Goal: Unclear: Browse casually

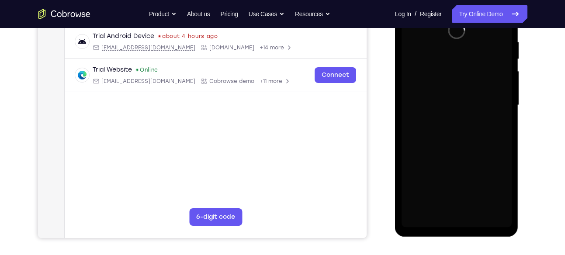
scroll to position [169, 0]
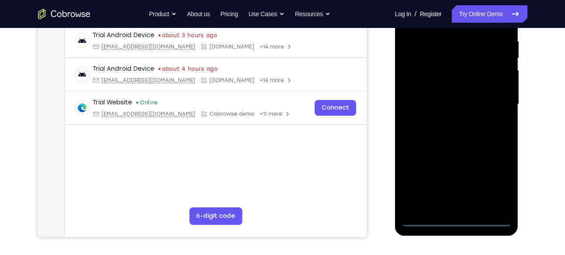
click at [455, 222] on div at bounding box center [457, 104] width 110 height 245
click at [495, 184] on div at bounding box center [457, 104] width 110 height 245
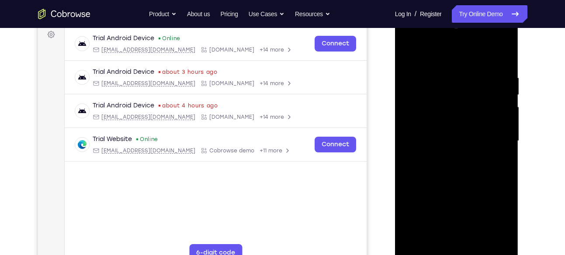
click at [441, 52] on div at bounding box center [457, 141] width 110 height 245
click at [496, 136] on div at bounding box center [457, 141] width 110 height 245
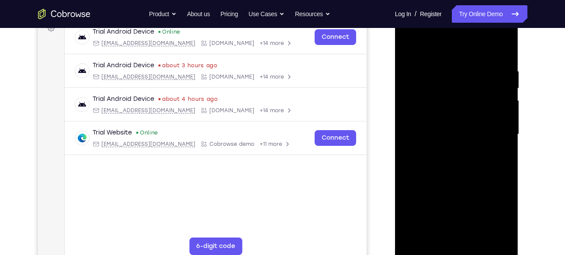
click at [449, 150] on div at bounding box center [457, 134] width 110 height 245
click at [455, 128] on div at bounding box center [457, 134] width 110 height 245
click at [429, 114] on div at bounding box center [457, 134] width 110 height 245
click at [448, 131] on div at bounding box center [457, 134] width 110 height 245
click at [453, 162] on div at bounding box center [457, 134] width 110 height 245
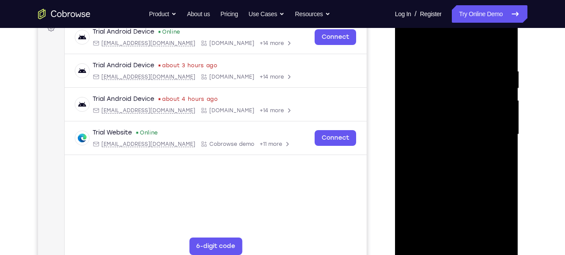
click at [453, 162] on div at bounding box center [457, 134] width 110 height 245
click at [462, 157] on div at bounding box center [457, 134] width 110 height 245
click at [454, 175] on div at bounding box center [457, 134] width 110 height 245
click at [451, 91] on div at bounding box center [457, 134] width 110 height 245
click at [470, 107] on div at bounding box center [457, 134] width 110 height 245
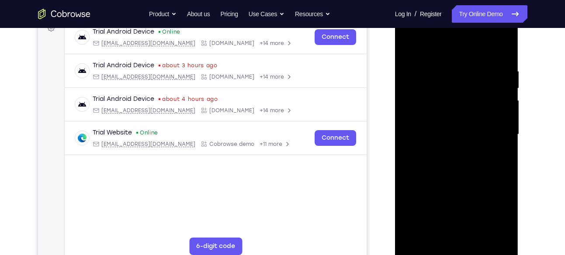
click at [494, 44] on div at bounding box center [457, 134] width 110 height 245
click at [461, 94] on div at bounding box center [457, 134] width 110 height 245
click at [427, 117] on div at bounding box center [457, 134] width 110 height 245
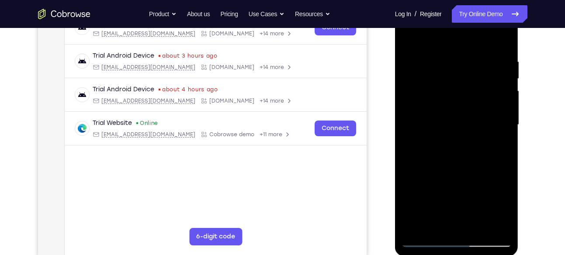
scroll to position [149, 0]
click at [450, 158] on div at bounding box center [457, 124] width 110 height 245
click at [458, 148] on div at bounding box center [457, 124] width 110 height 245
click at [477, 225] on div at bounding box center [457, 124] width 110 height 245
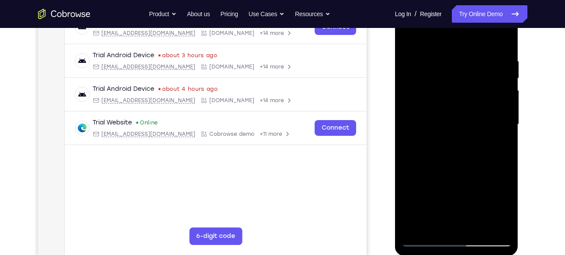
click at [459, 171] on div at bounding box center [457, 124] width 110 height 245
click at [442, 211] on div at bounding box center [457, 124] width 110 height 245
click at [442, 33] on div at bounding box center [457, 124] width 110 height 245
drag, startPoint x: 472, startPoint y: 186, endPoint x: 421, endPoint y: 198, distance: 52.5
click at [421, 198] on div at bounding box center [457, 124] width 110 height 245
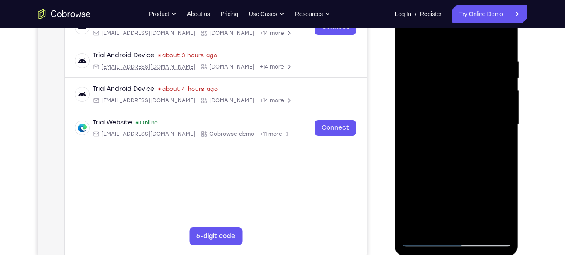
click at [437, 226] on div at bounding box center [457, 124] width 110 height 245
click at [458, 35] on div at bounding box center [457, 124] width 110 height 245
drag, startPoint x: 436, startPoint y: 99, endPoint x: 426, endPoint y: 46, distance: 53.9
click at [426, 46] on div at bounding box center [457, 124] width 110 height 245
click at [429, 98] on div at bounding box center [457, 124] width 110 height 245
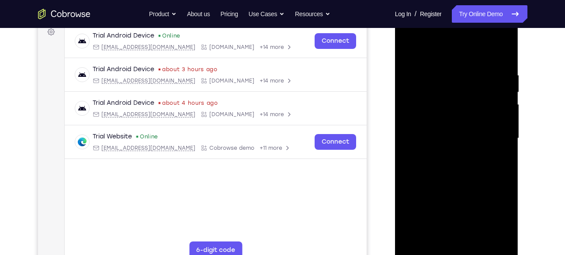
scroll to position [134, 0]
click at [410, 51] on div at bounding box center [457, 139] width 110 height 245
drag, startPoint x: 434, startPoint y: 110, endPoint x: 417, endPoint y: 64, distance: 49.0
click at [417, 64] on div at bounding box center [457, 139] width 110 height 245
click at [501, 48] on div at bounding box center [457, 139] width 110 height 245
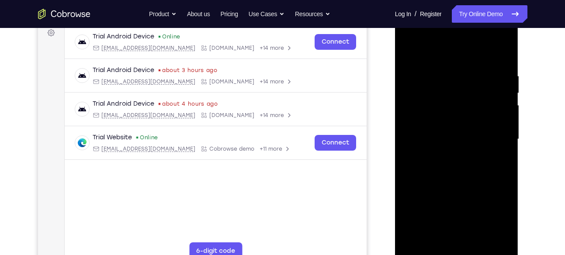
click at [414, 241] on div at bounding box center [457, 139] width 110 height 245
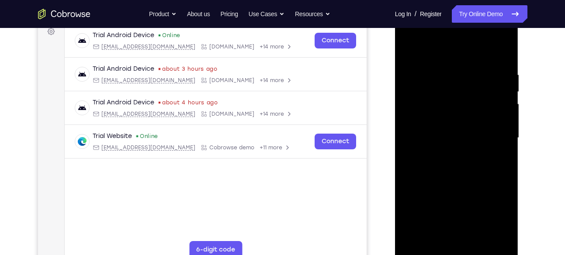
scroll to position [134, 0]
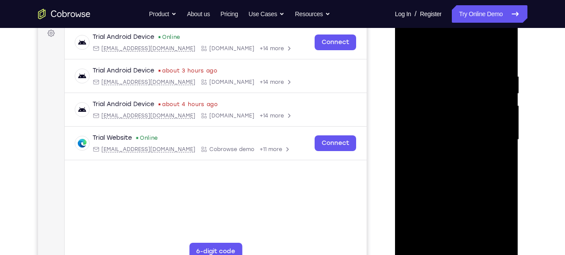
click at [503, 49] on div at bounding box center [457, 139] width 110 height 245
click at [479, 70] on div at bounding box center [457, 139] width 110 height 245
click at [410, 50] on div at bounding box center [457, 139] width 110 height 245
click at [478, 240] on div at bounding box center [457, 139] width 110 height 245
click at [496, 118] on div at bounding box center [457, 139] width 110 height 245
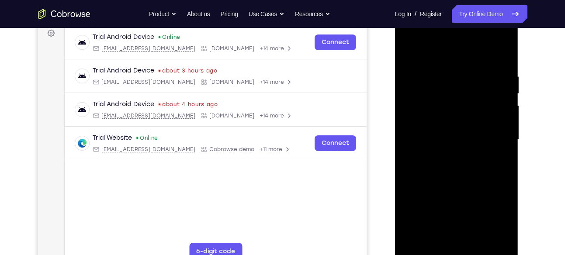
click at [411, 49] on div at bounding box center [457, 139] width 110 height 245
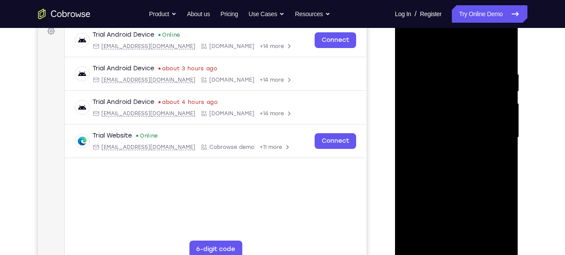
scroll to position [136, 0]
click at [414, 82] on div at bounding box center [457, 138] width 110 height 245
click at [505, 51] on div at bounding box center [457, 138] width 110 height 245
click at [410, 48] on div at bounding box center [457, 138] width 110 height 245
click at [504, 50] on div at bounding box center [457, 138] width 110 height 245
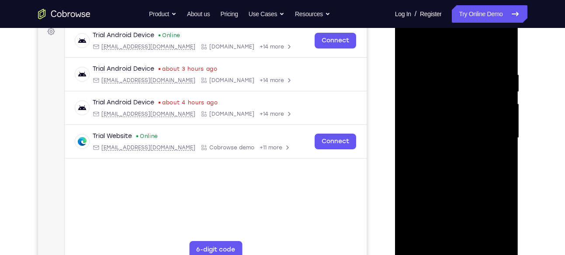
drag, startPoint x: 438, startPoint y: 171, endPoint x: 425, endPoint y: 91, distance: 81.4
click at [425, 91] on div at bounding box center [457, 138] width 110 height 245
drag, startPoint x: 442, startPoint y: 181, endPoint x: 414, endPoint y: 87, distance: 97.1
click at [414, 87] on div at bounding box center [457, 138] width 110 height 245
click at [414, 242] on div at bounding box center [457, 138] width 110 height 245
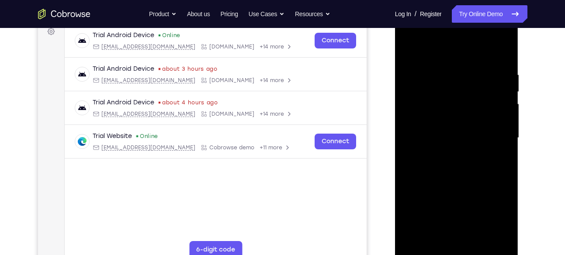
click at [414, 242] on div at bounding box center [457, 138] width 110 height 245
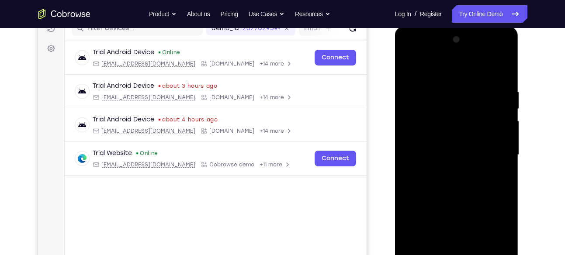
scroll to position [118, 0]
click at [446, 82] on div at bounding box center [457, 155] width 110 height 245
click at [503, 130] on div at bounding box center [457, 155] width 110 height 245
drag, startPoint x: 503, startPoint y: 130, endPoint x: 413, endPoint y: 150, distance: 92.2
click at [413, 150] on div at bounding box center [457, 155] width 110 height 245
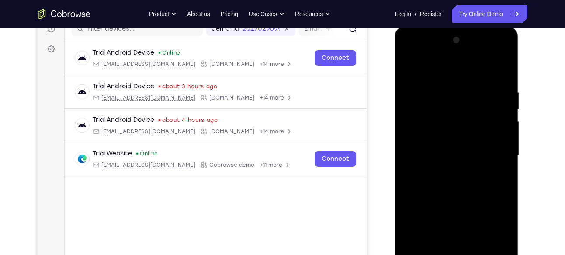
click at [505, 143] on div at bounding box center [457, 155] width 110 height 245
drag, startPoint x: 503, startPoint y: 140, endPoint x: 411, endPoint y: 148, distance: 92.6
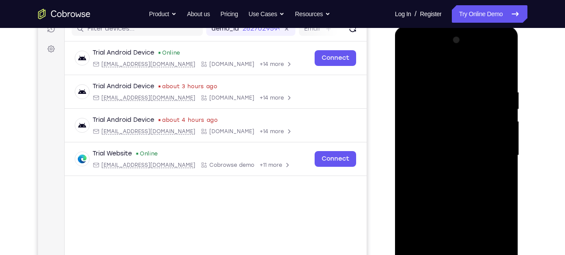
click at [411, 148] on div at bounding box center [457, 155] width 110 height 245
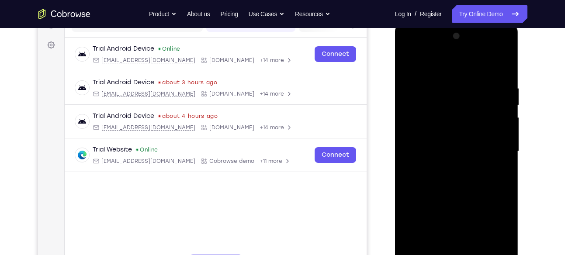
scroll to position [122, 0]
click at [501, 154] on div at bounding box center [457, 151] width 110 height 245
click at [506, 157] on div at bounding box center [457, 151] width 110 height 245
click at [505, 157] on div at bounding box center [457, 151] width 110 height 245
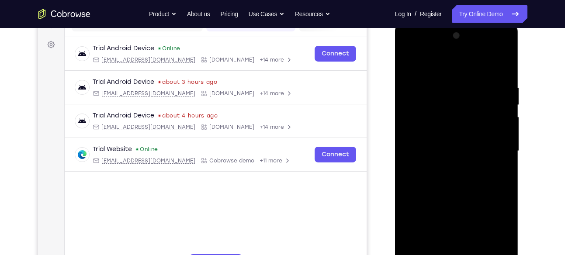
click at [505, 157] on div at bounding box center [457, 151] width 110 height 245
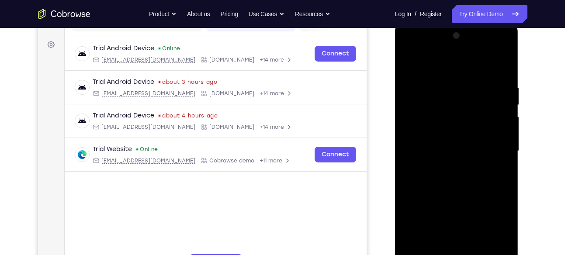
click at [505, 157] on div at bounding box center [457, 151] width 110 height 245
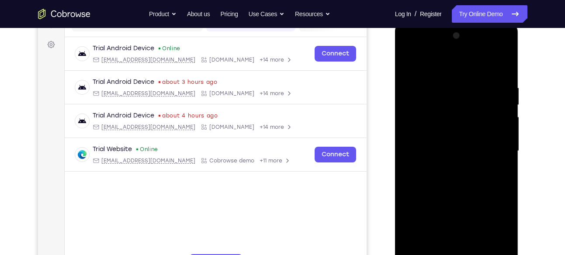
click at [505, 157] on div at bounding box center [457, 151] width 110 height 245
